Goal: Find specific page/section: Find specific page/section

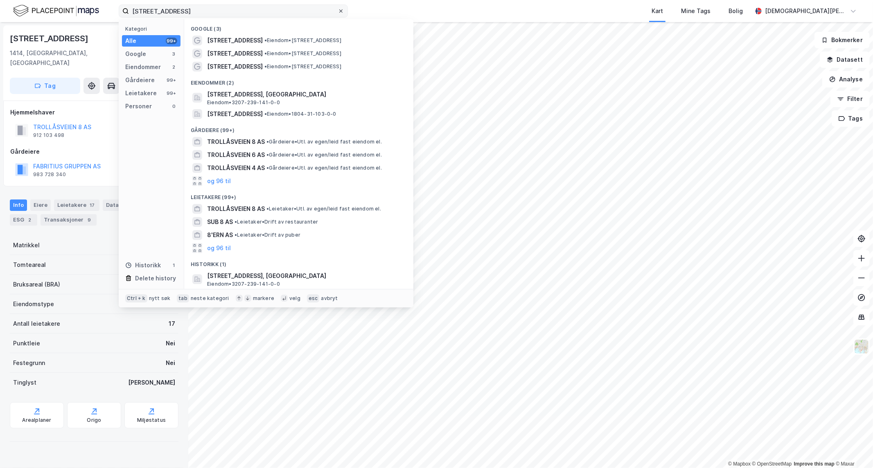
click at [338, 11] on icon at bounding box center [340, 11] width 5 height 5
click at [338, 11] on input "[STREET_ADDRESS]" at bounding box center [233, 11] width 209 height 12
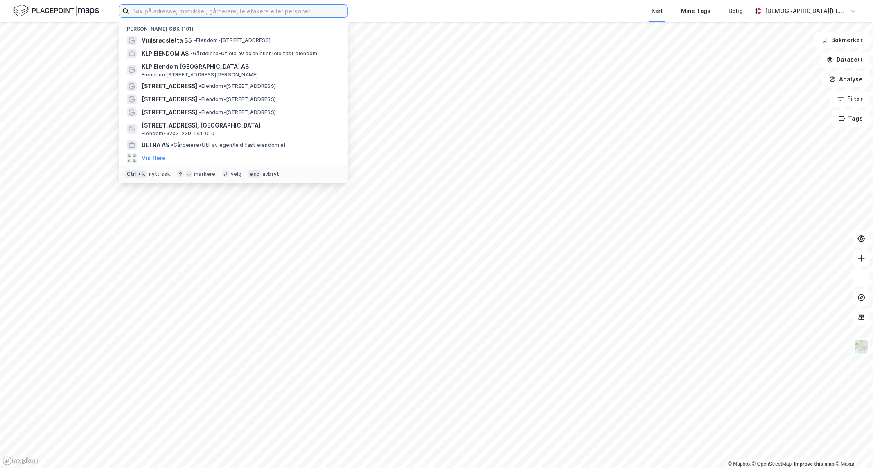
click at [304, 11] on input at bounding box center [238, 11] width 218 height 12
paste input "[STREET_ADDRESS]"
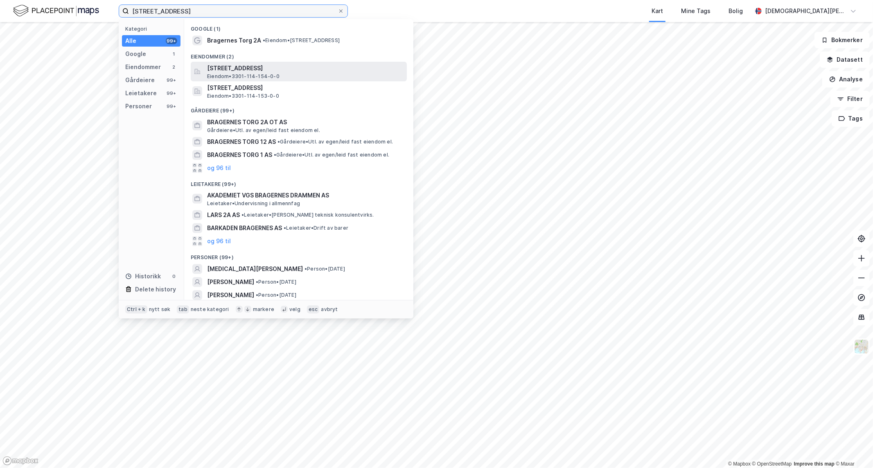
type input "[STREET_ADDRESS]"
click at [262, 70] on span "[STREET_ADDRESS]" at bounding box center [305, 68] width 196 height 10
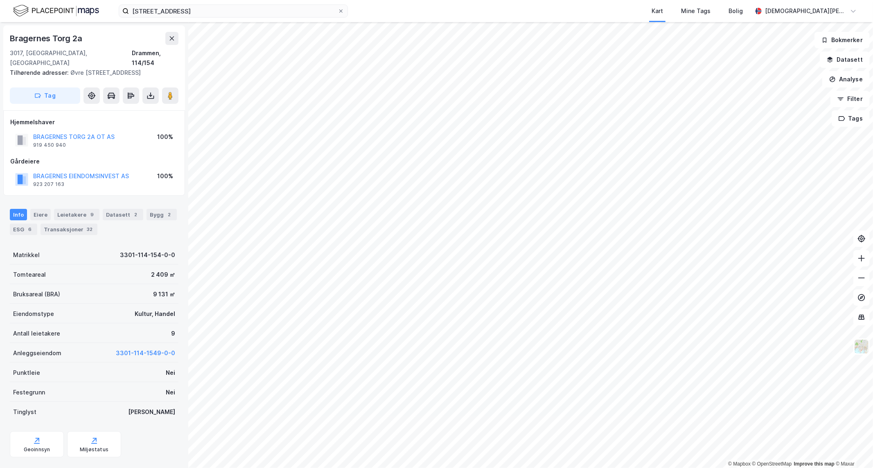
scroll to position [6, 0]
